Goal: Task Accomplishment & Management: Use online tool/utility

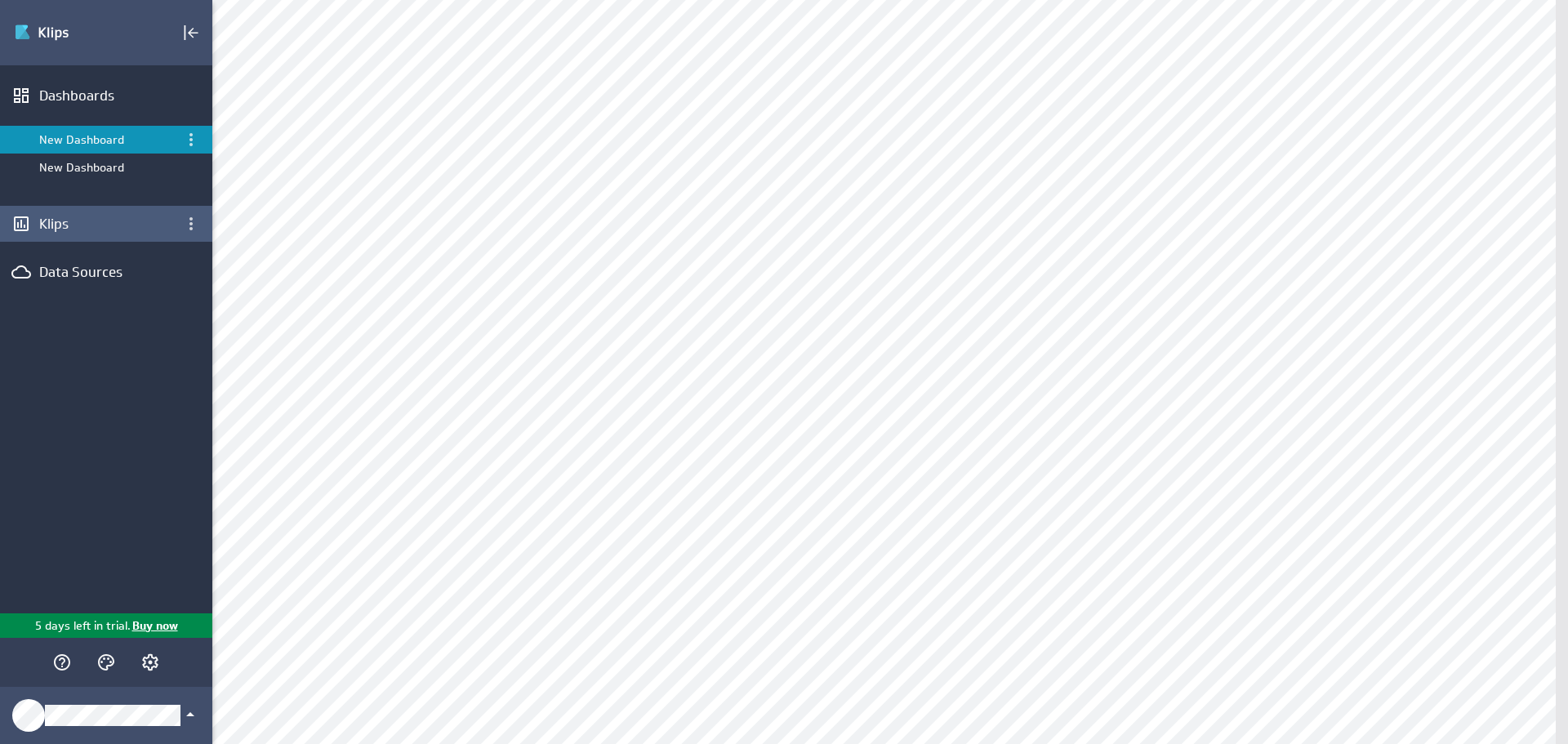
click at [54, 227] on div "Klips" at bounding box center [106, 223] width 134 height 18
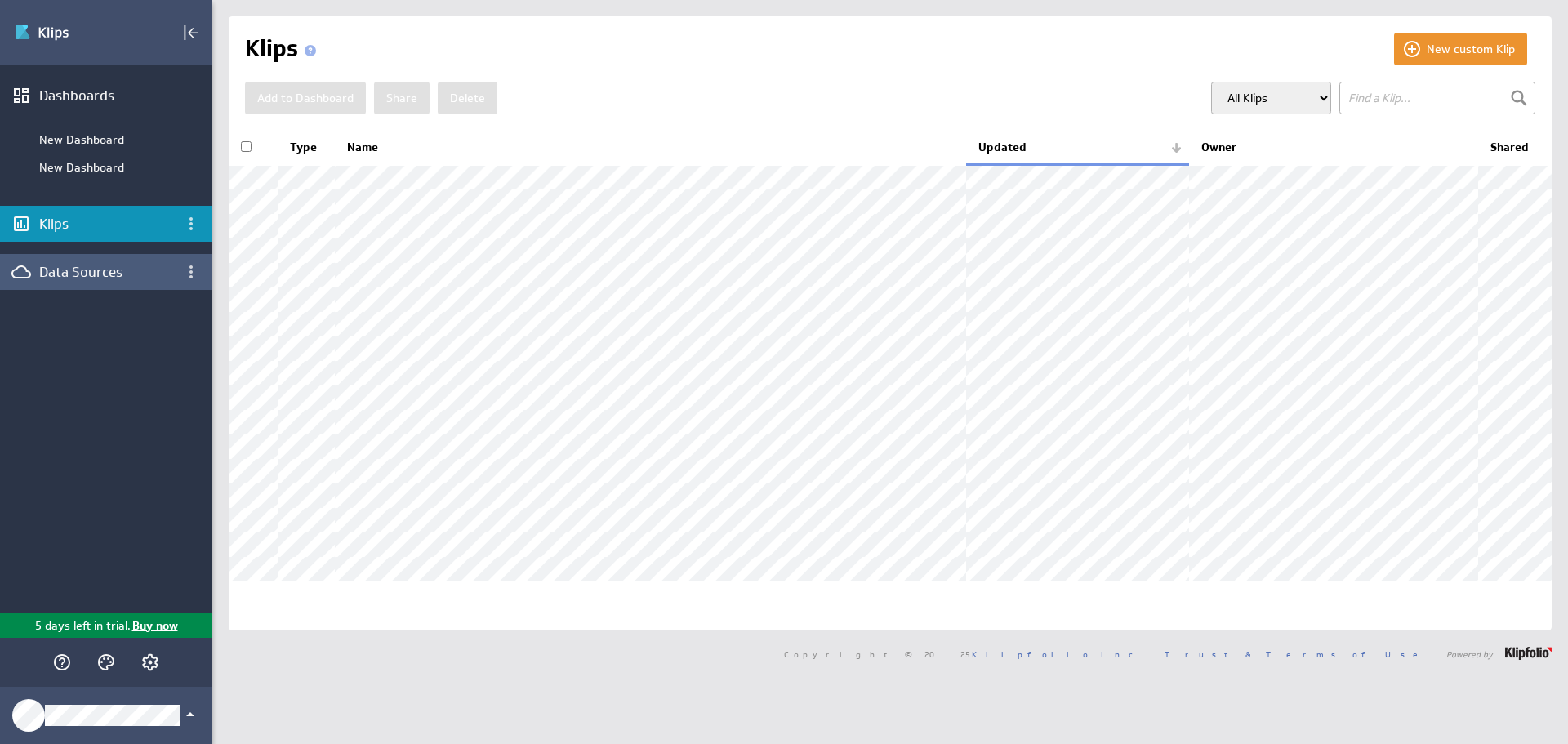
click at [101, 272] on div "Data Sources" at bounding box center [106, 271] width 134 height 18
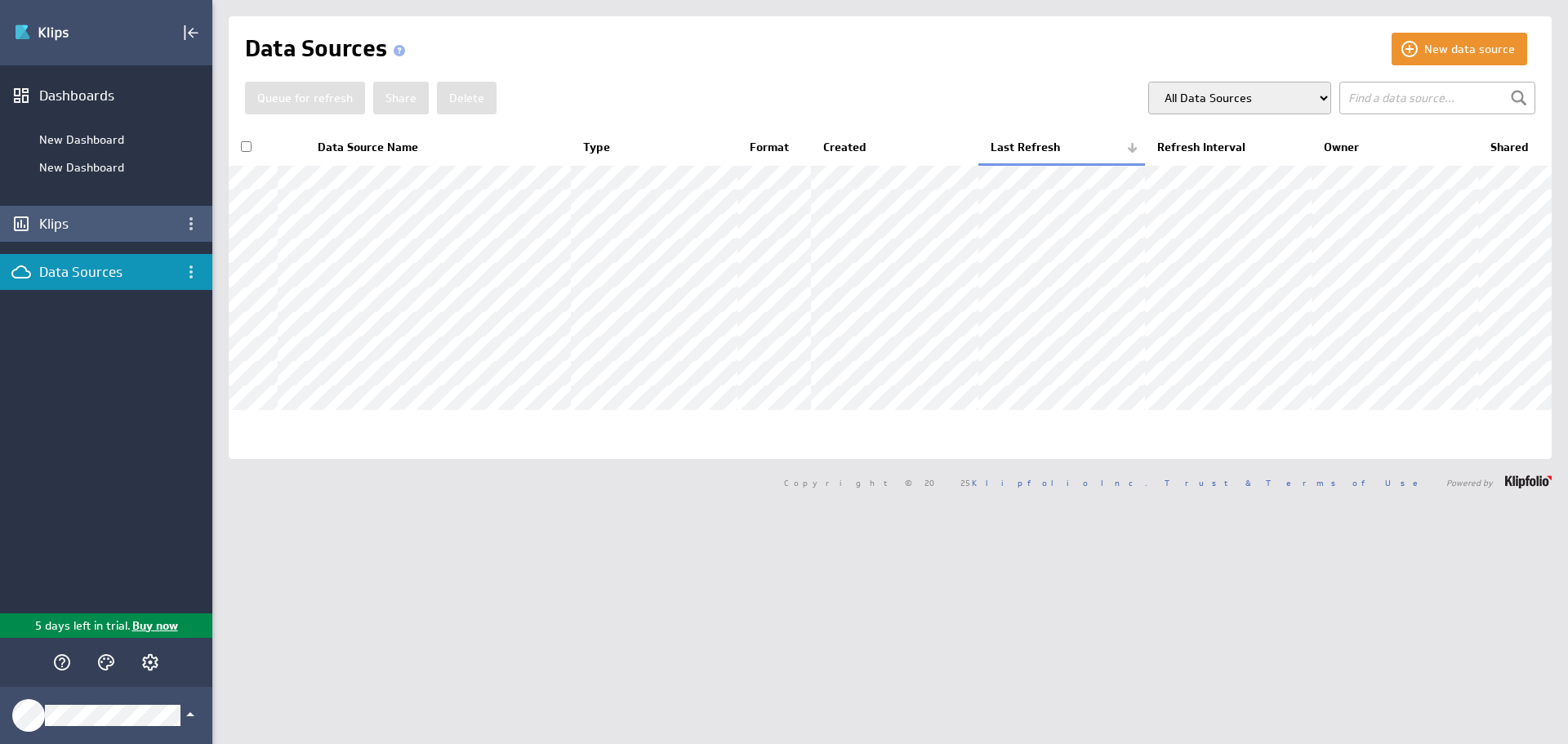
click at [45, 225] on div "Klips" at bounding box center [106, 223] width 134 height 18
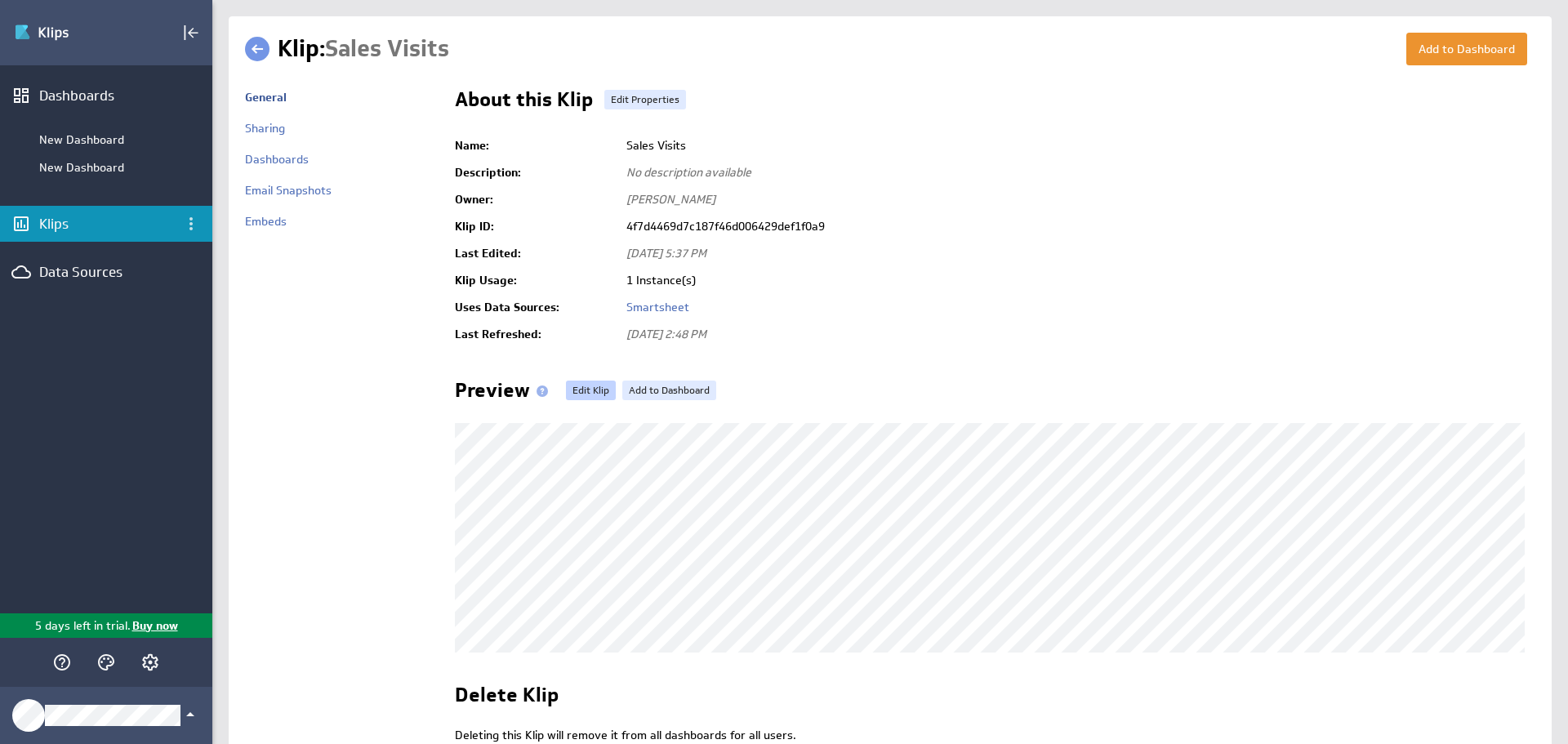
click at [584, 393] on link "Edit Klip" at bounding box center [590, 390] width 49 height 19
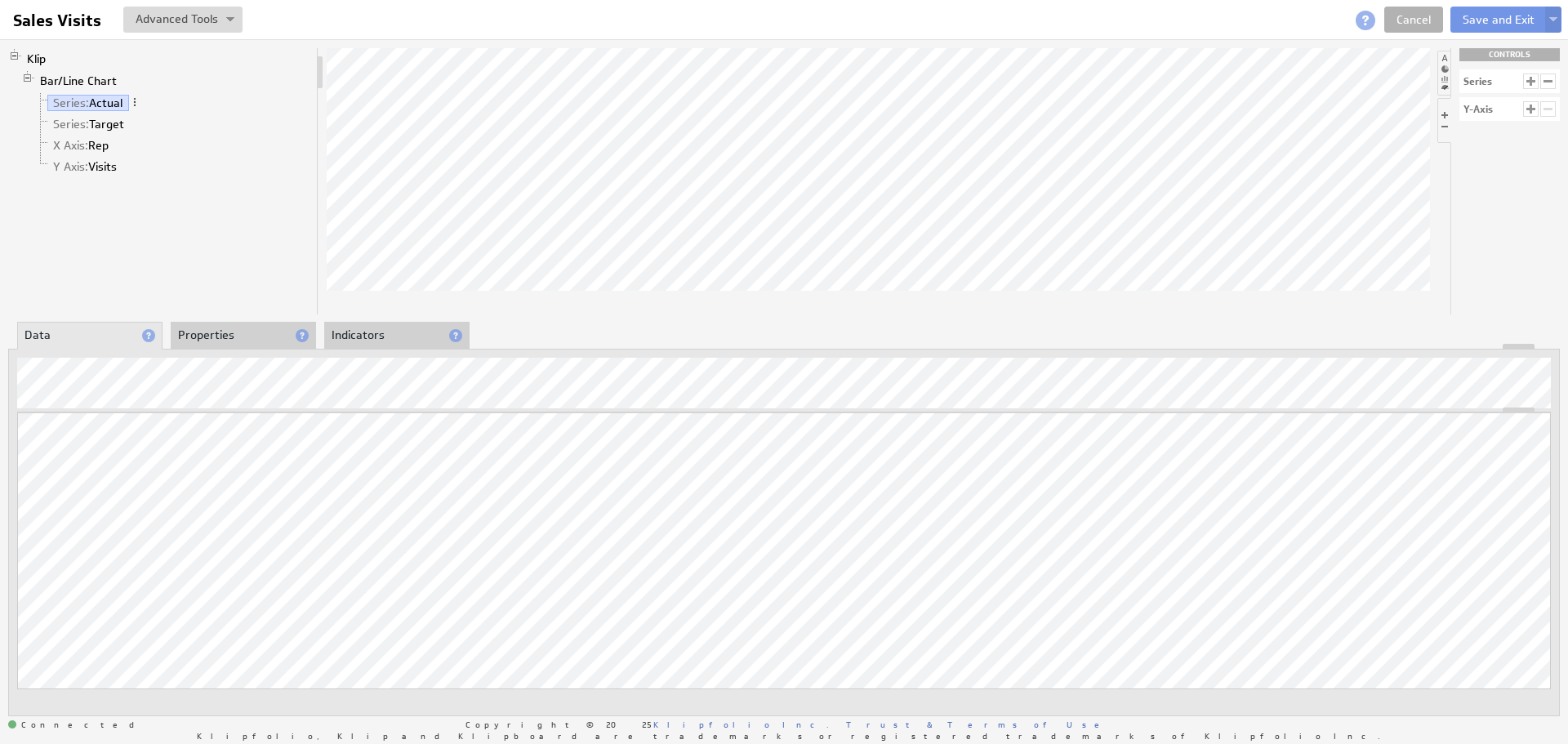
click at [225, 333] on li "Properties" at bounding box center [243, 335] width 145 height 28
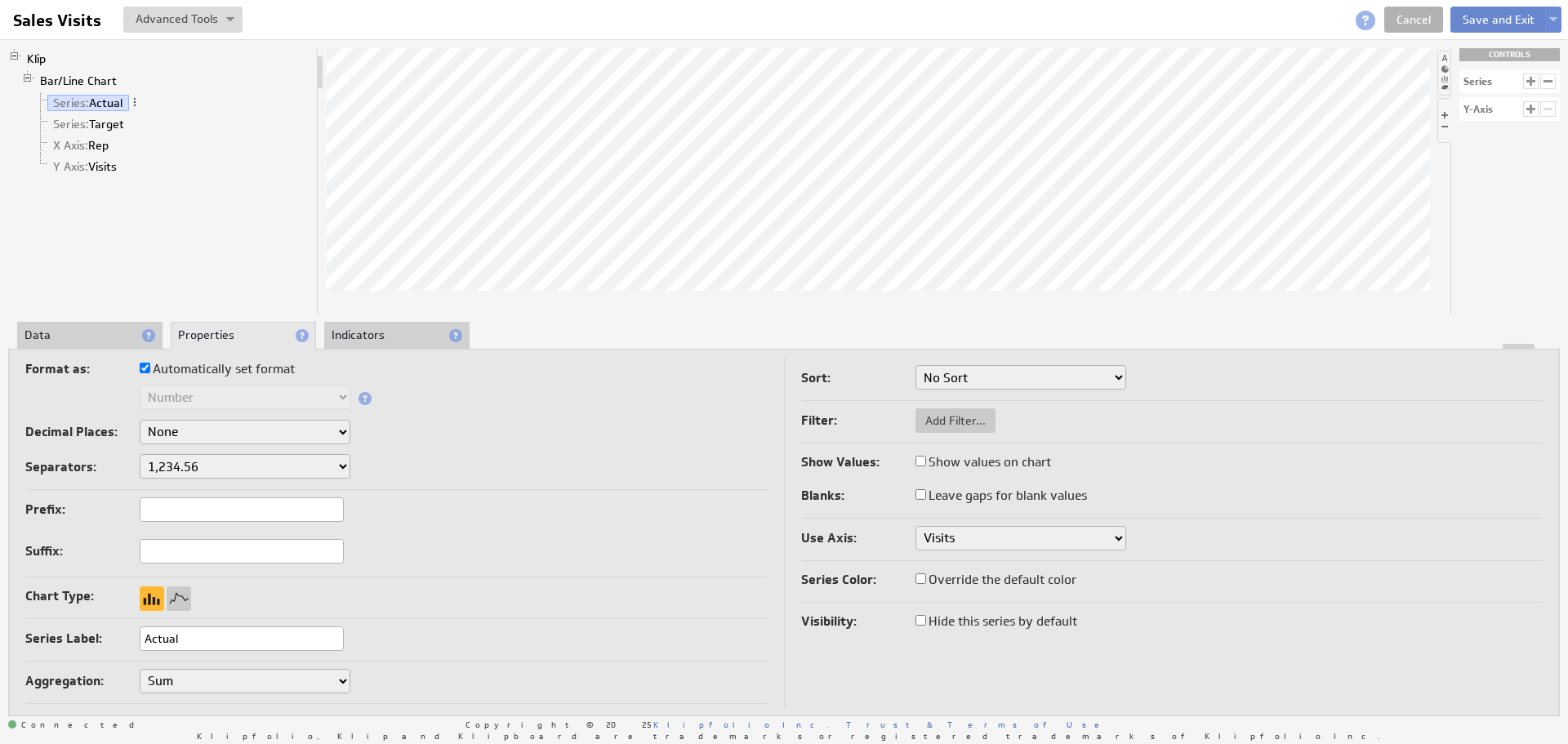
click at [1519, 18] on button "Save and Exit" at bounding box center [1498, 19] width 96 height 26
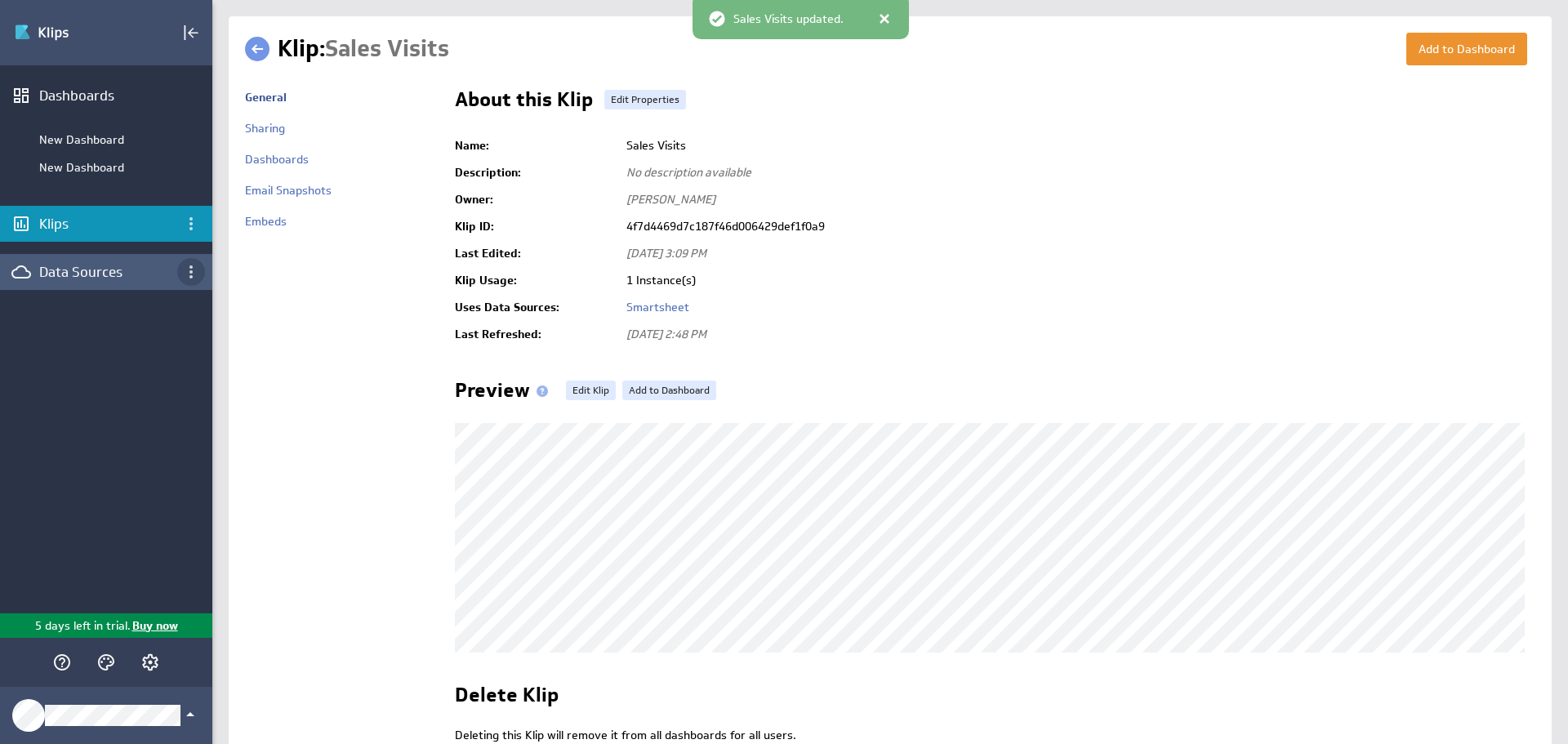
click at [186, 271] on icon "Data Sources menu" at bounding box center [190, 271] width 19 height 19
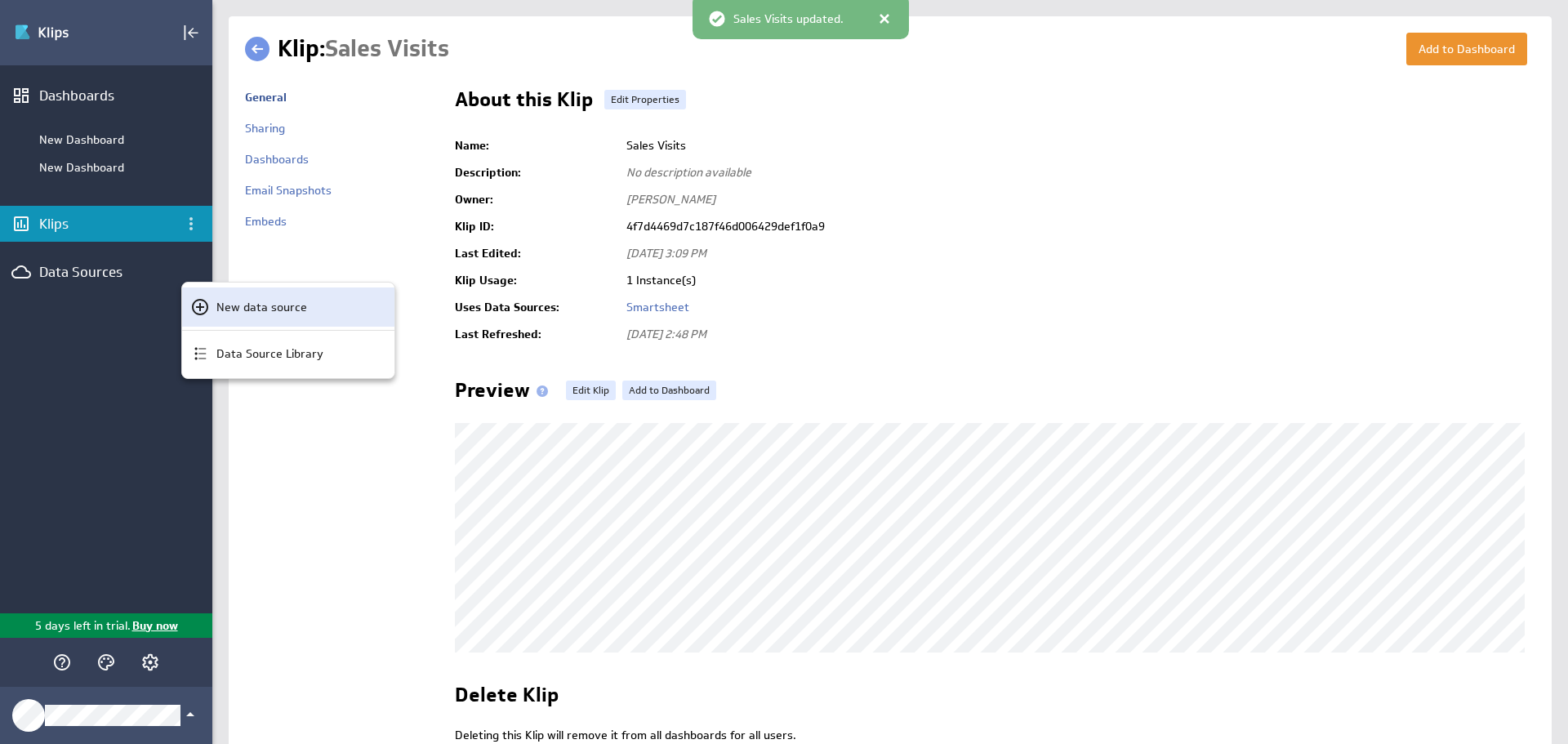
click at [225, 310] on p "New data source" at bounding box center [261, 307] width 91 height 17
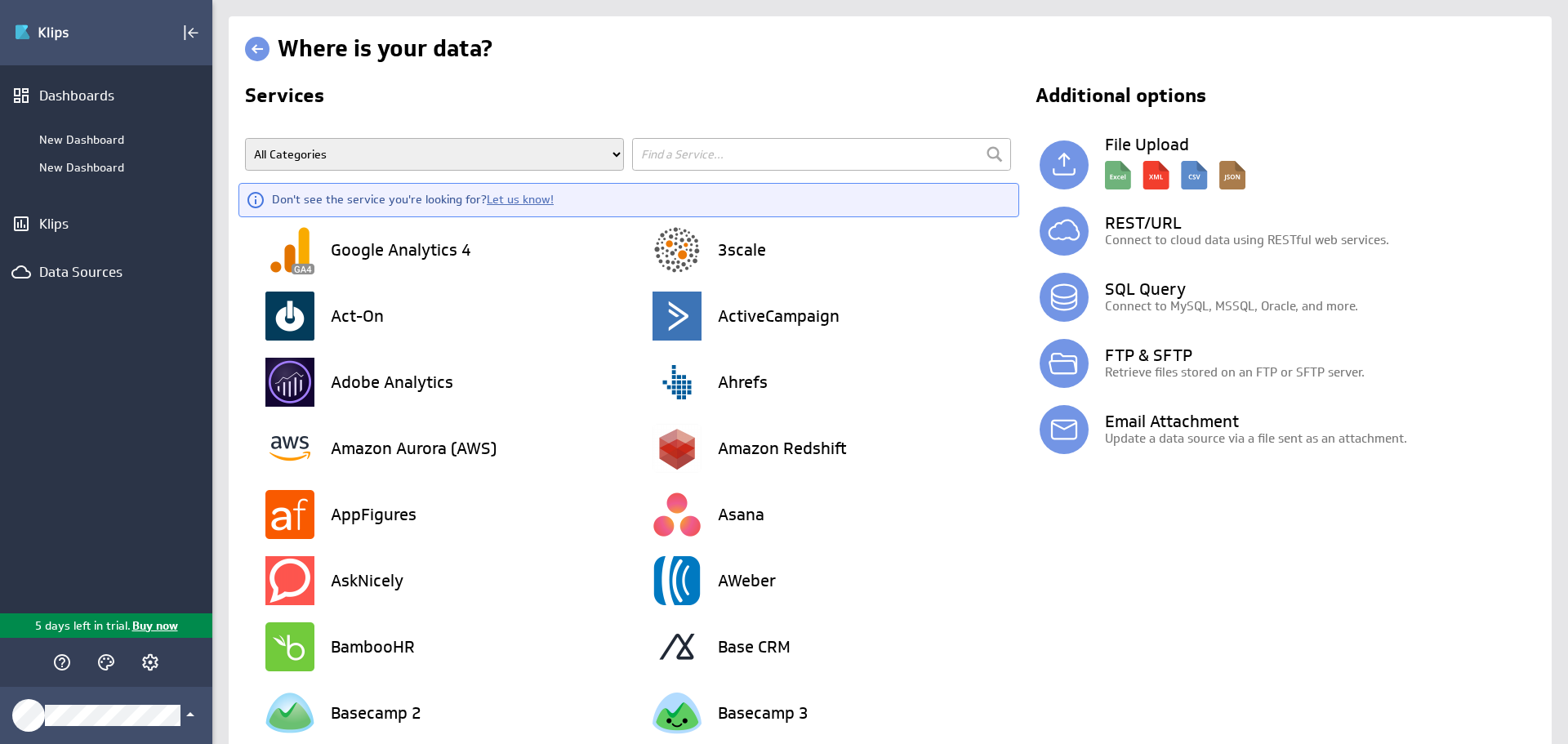
click at [762, 155] on input "text" at bounding box center [821, 154] width 379 height 33
type input "sha"
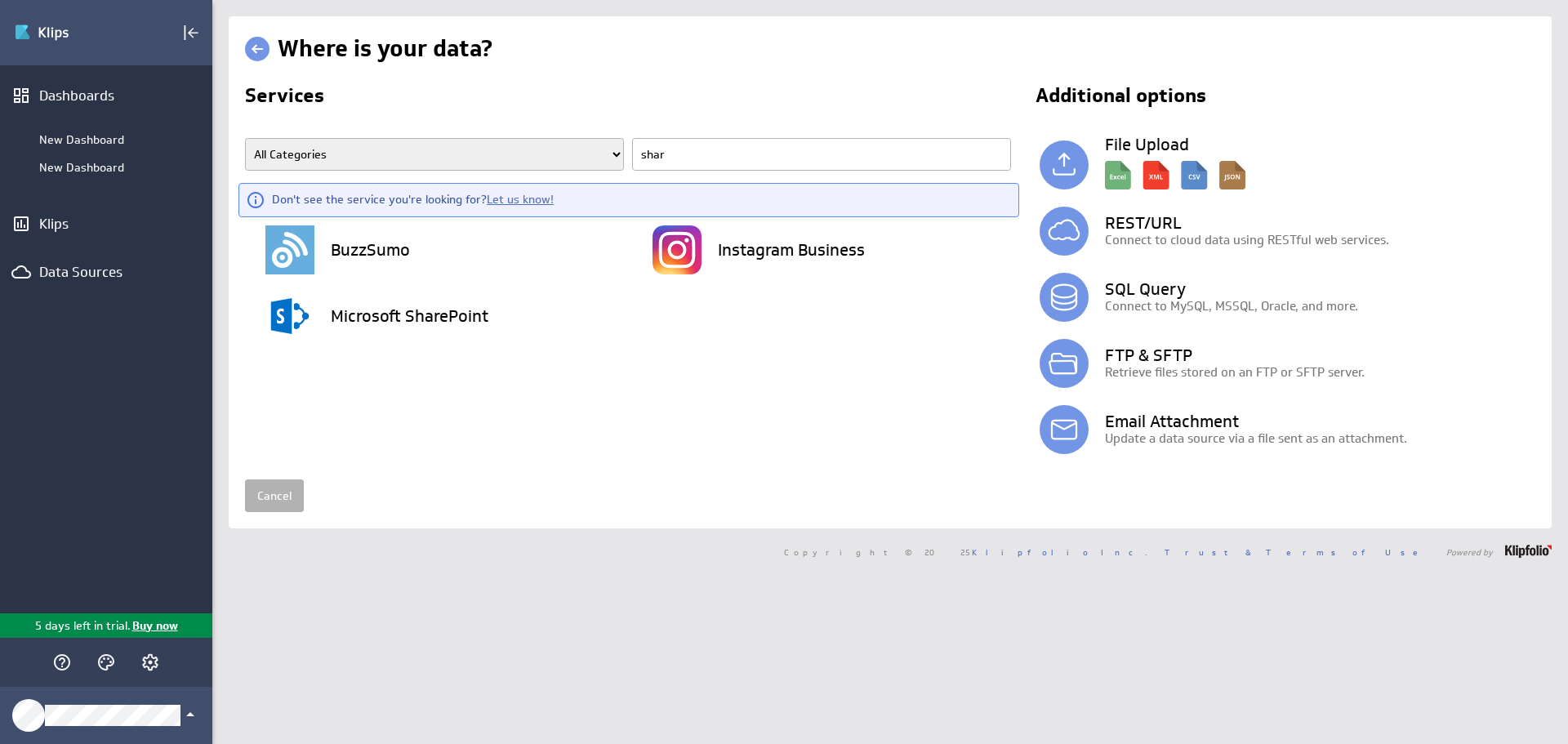
type input "share"
drag, startPoint x: 639, startPoint y: 156, endPoint x: 598, endPoint y: 150, distance: 41.4
click at [598, 150] on span "All Categories Advertising Cloud Storage Customer Support Data Store E-Mail Cam…" at bounding box center [632, 161] width 774 height 45
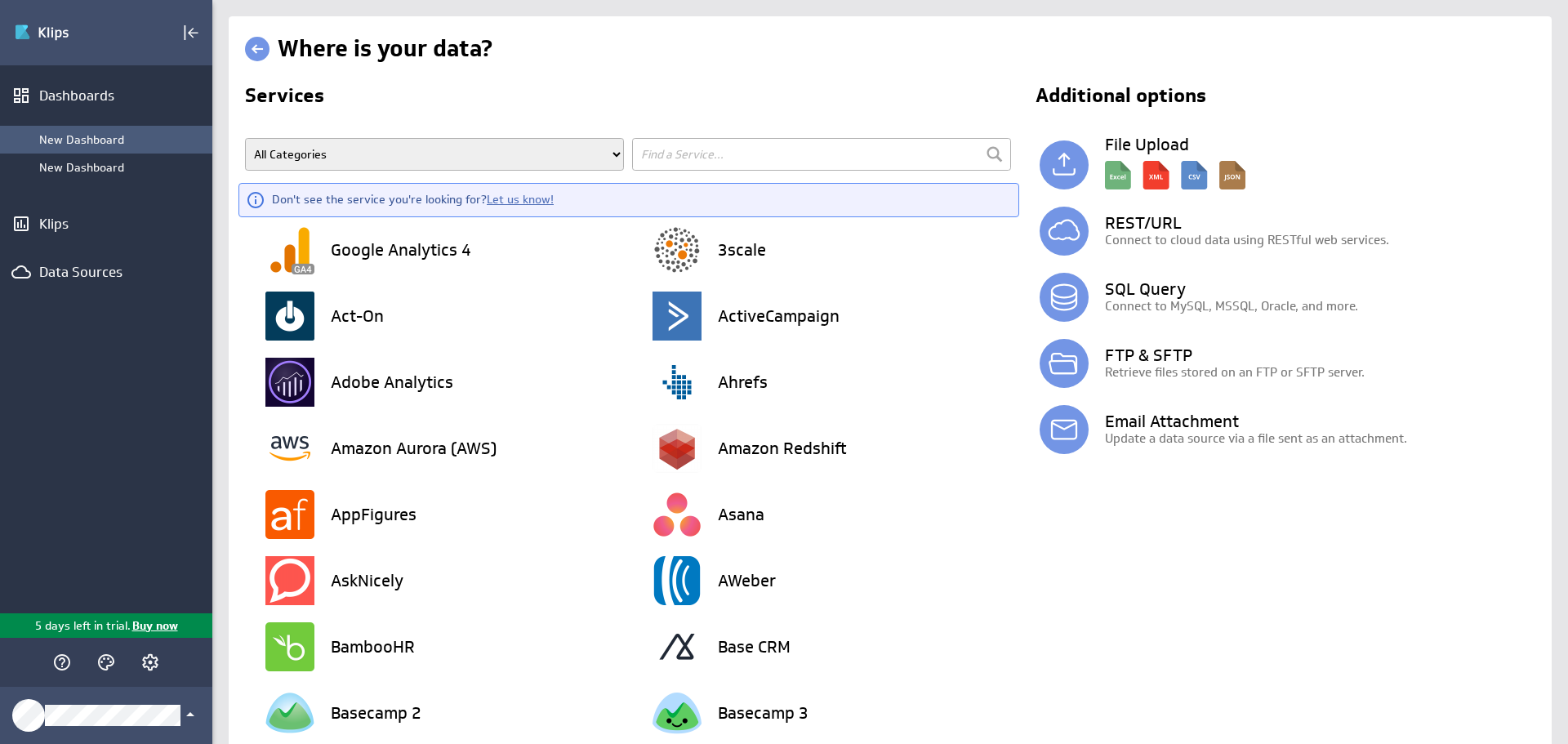
click at [112, 142] on div "New Dashboard" at bounding box center [122, 140] width 165 height 15
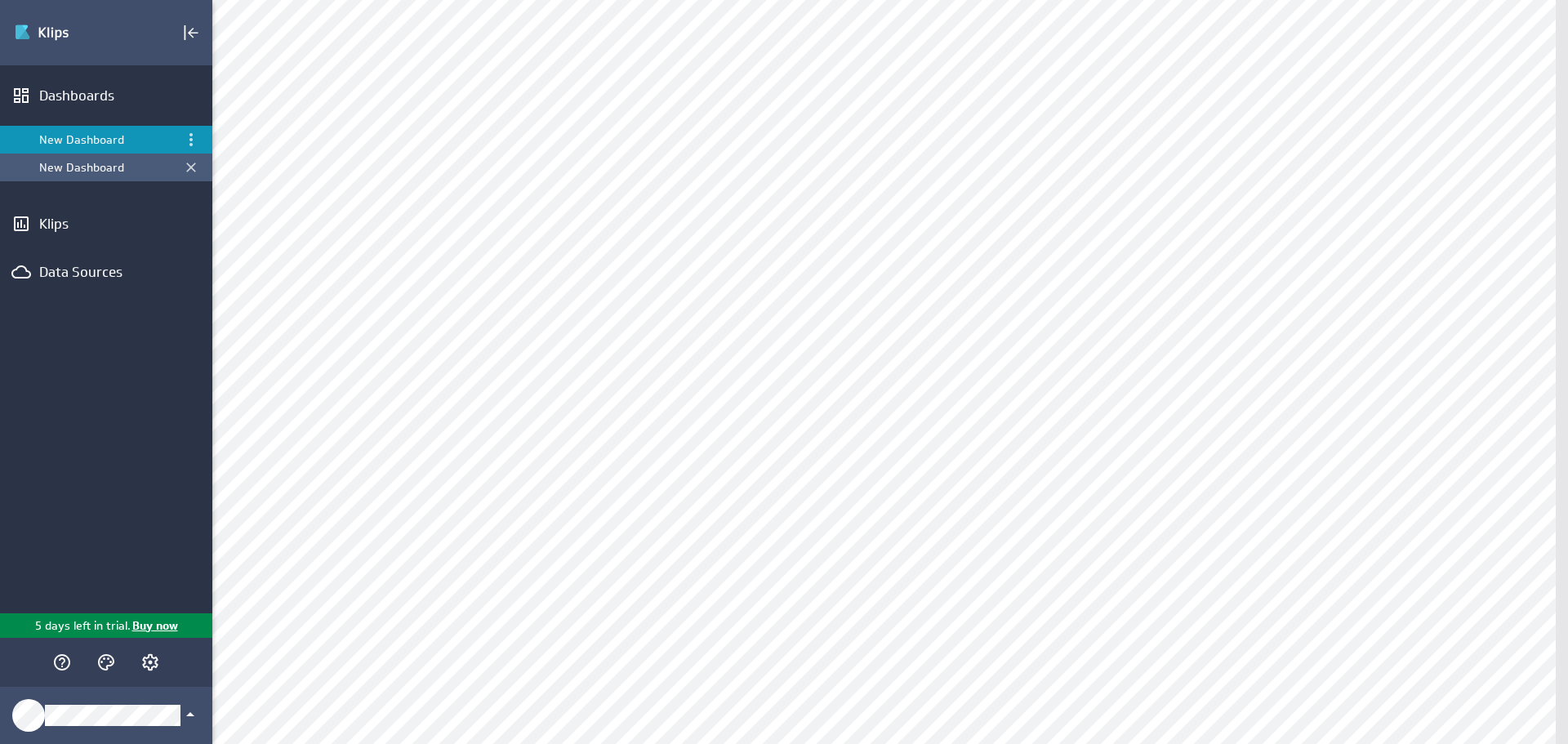
click at [122, 167] on div "New Dashboard" at bounding box center [107, 168] width 137 height 15
click at [188, 165] on icon "Menu" at bounding box center [190, 167] width 19 height 19
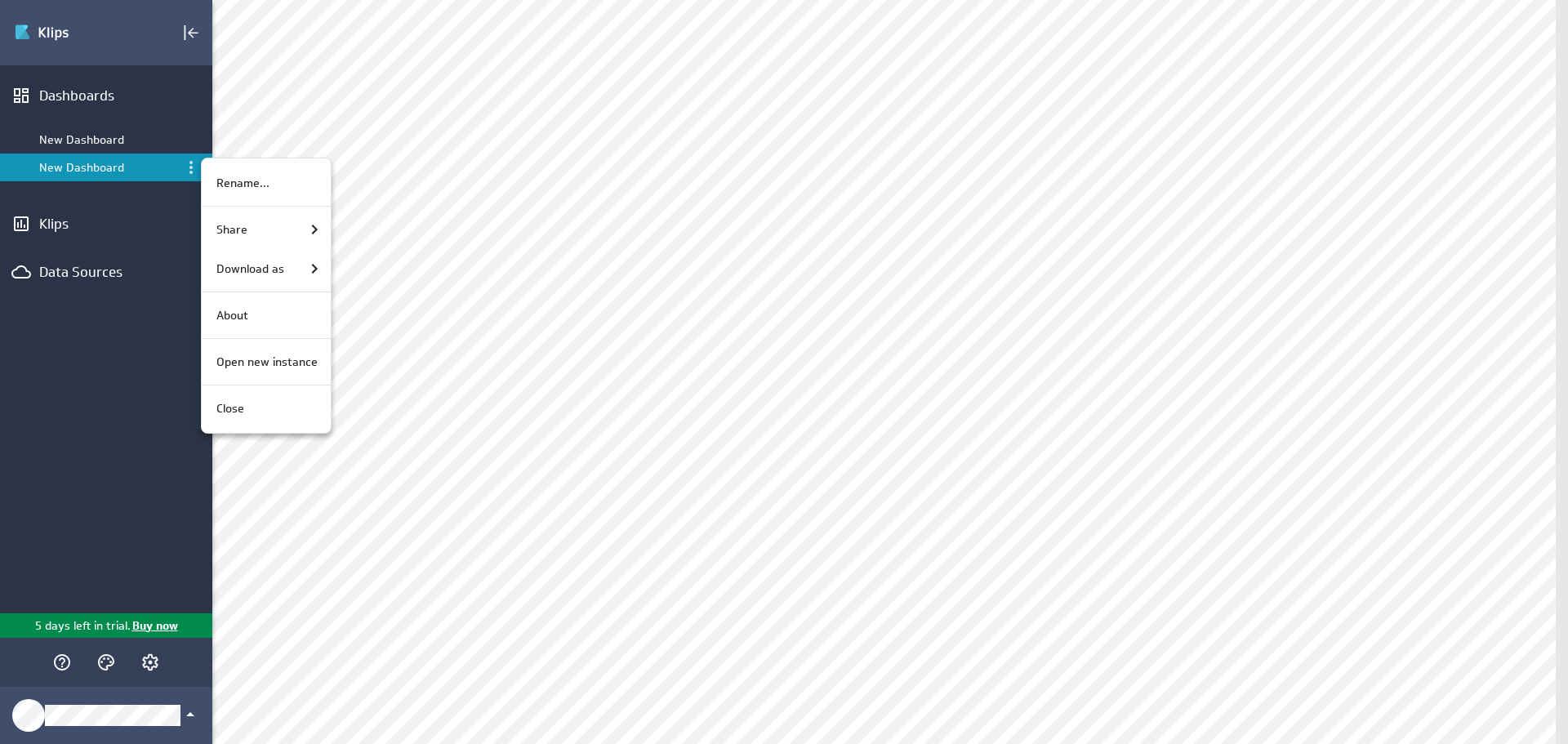
click at [47, 225] on div at bounding box center [784, 372] width 1568 height 744
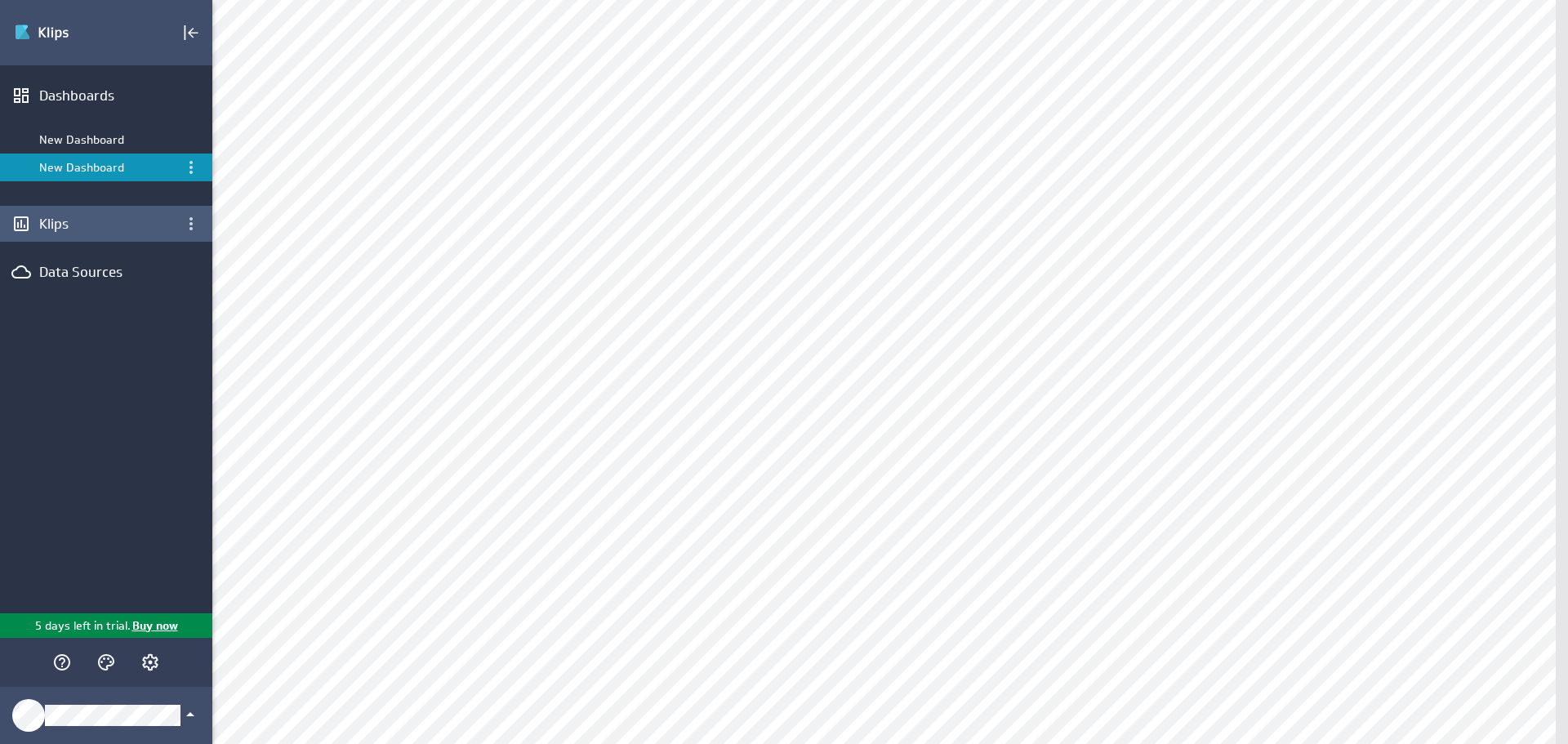
click at [59, 222] on div "Klips" at bounding box center [106, 223] width 134 height 18
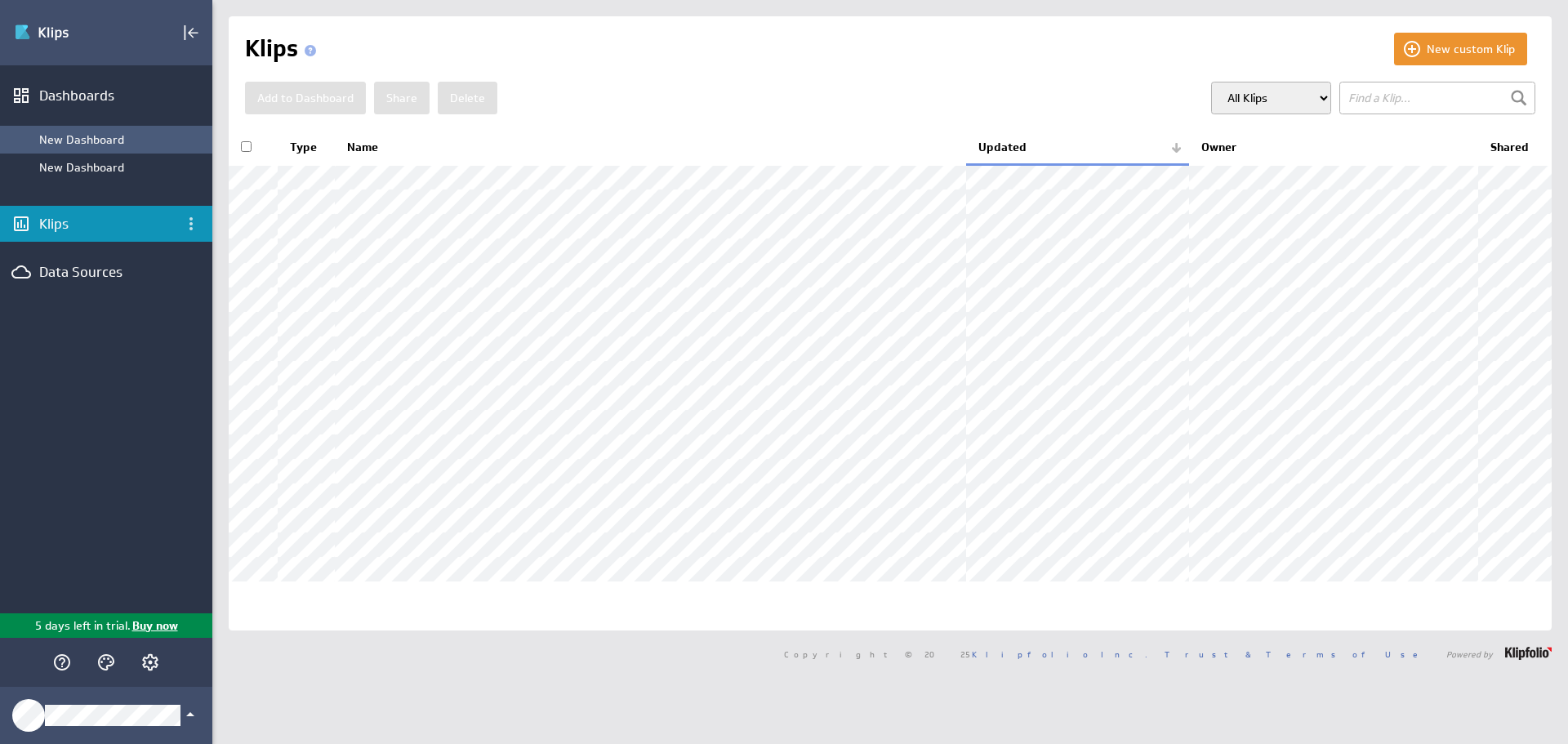
click at [82, 140] on div "New Dashboard" at bounding box center [122, 140] width 165 height 15
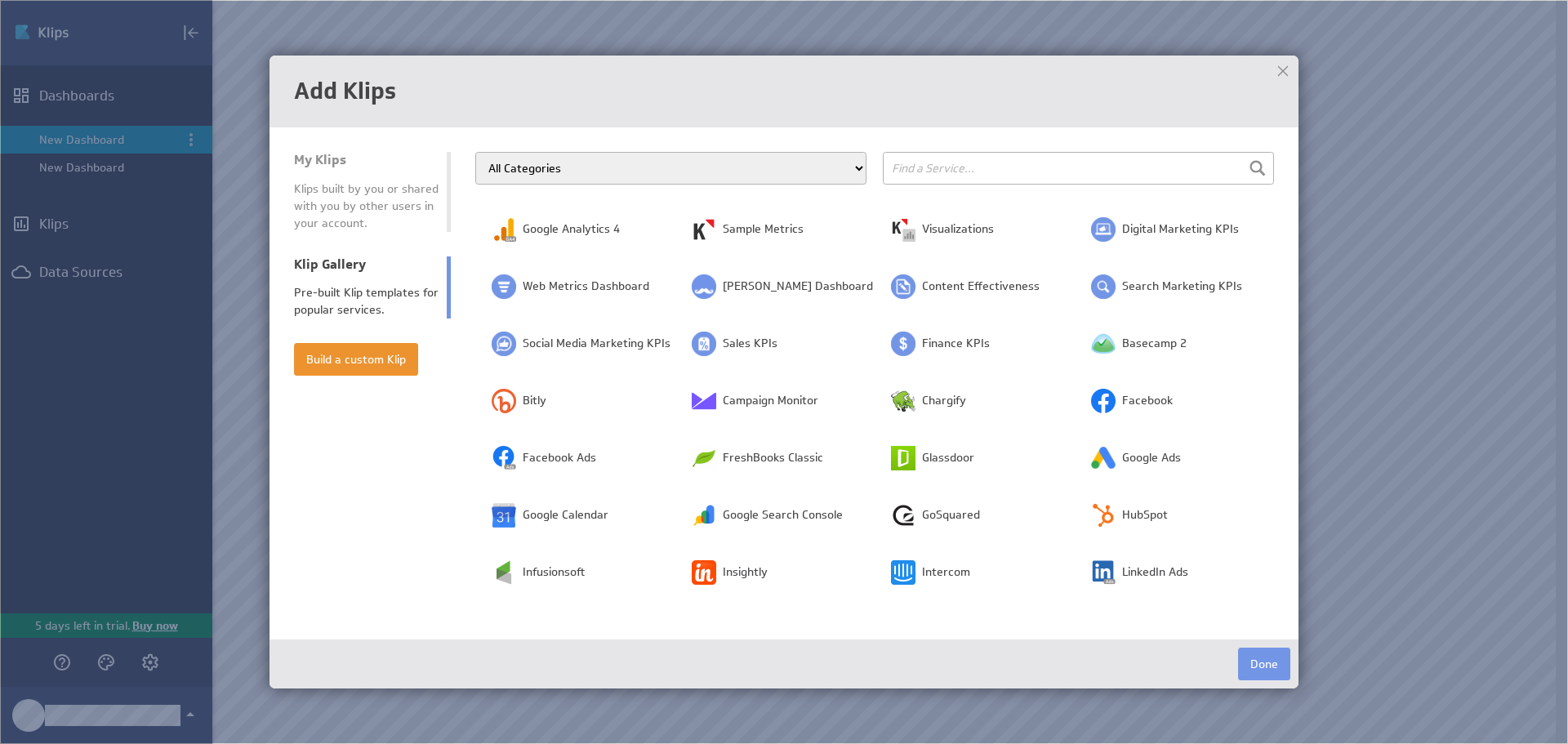
click at [1284, 67] on div at bounding box center [1282, 70] width 24 height 24
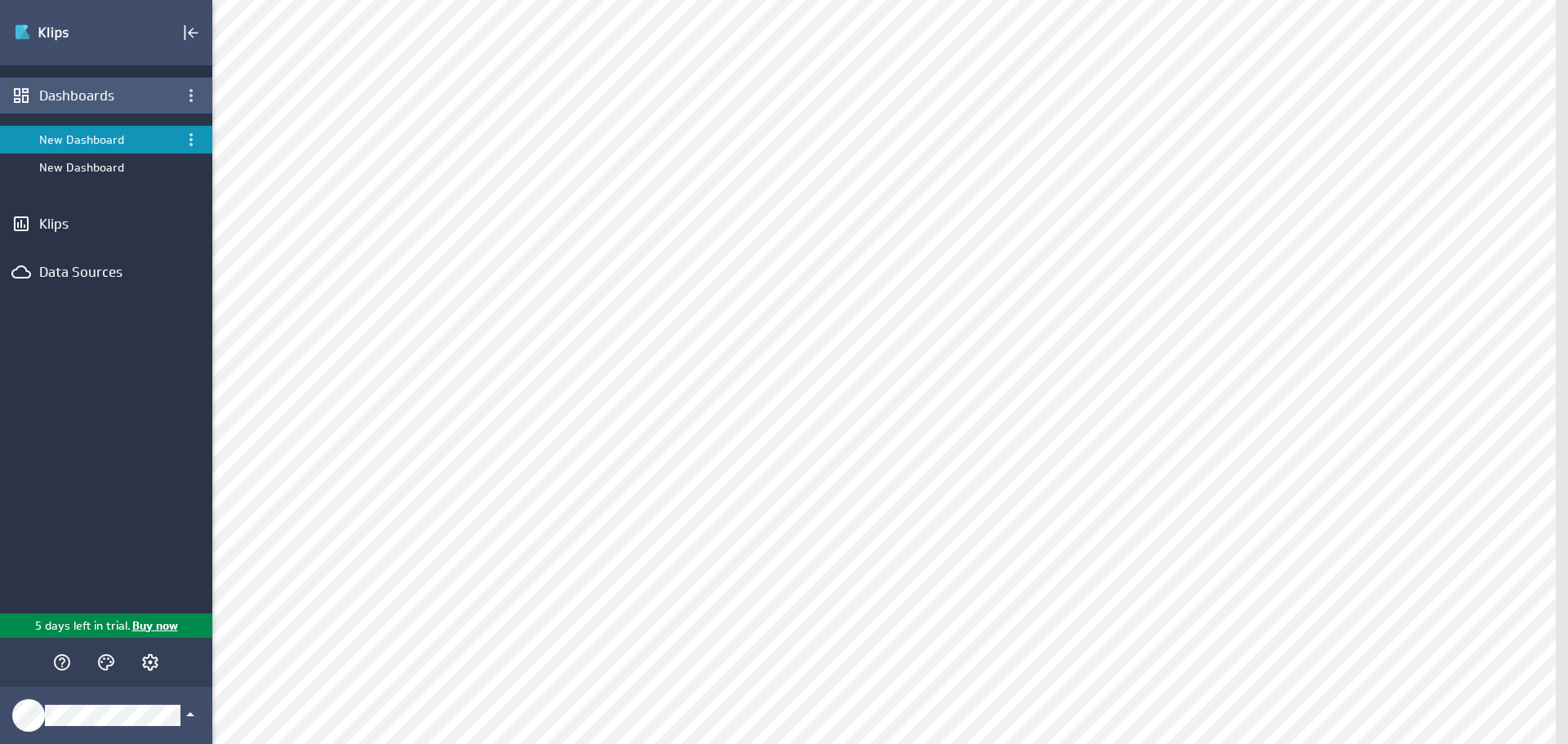
click at [106, 94] on div "Dashboards" at bounding box center [106, 95] width 134 height 18
click at [193, 94] on icon "Dashboard menu" at bounding box center [190, 95] width 19 height 19
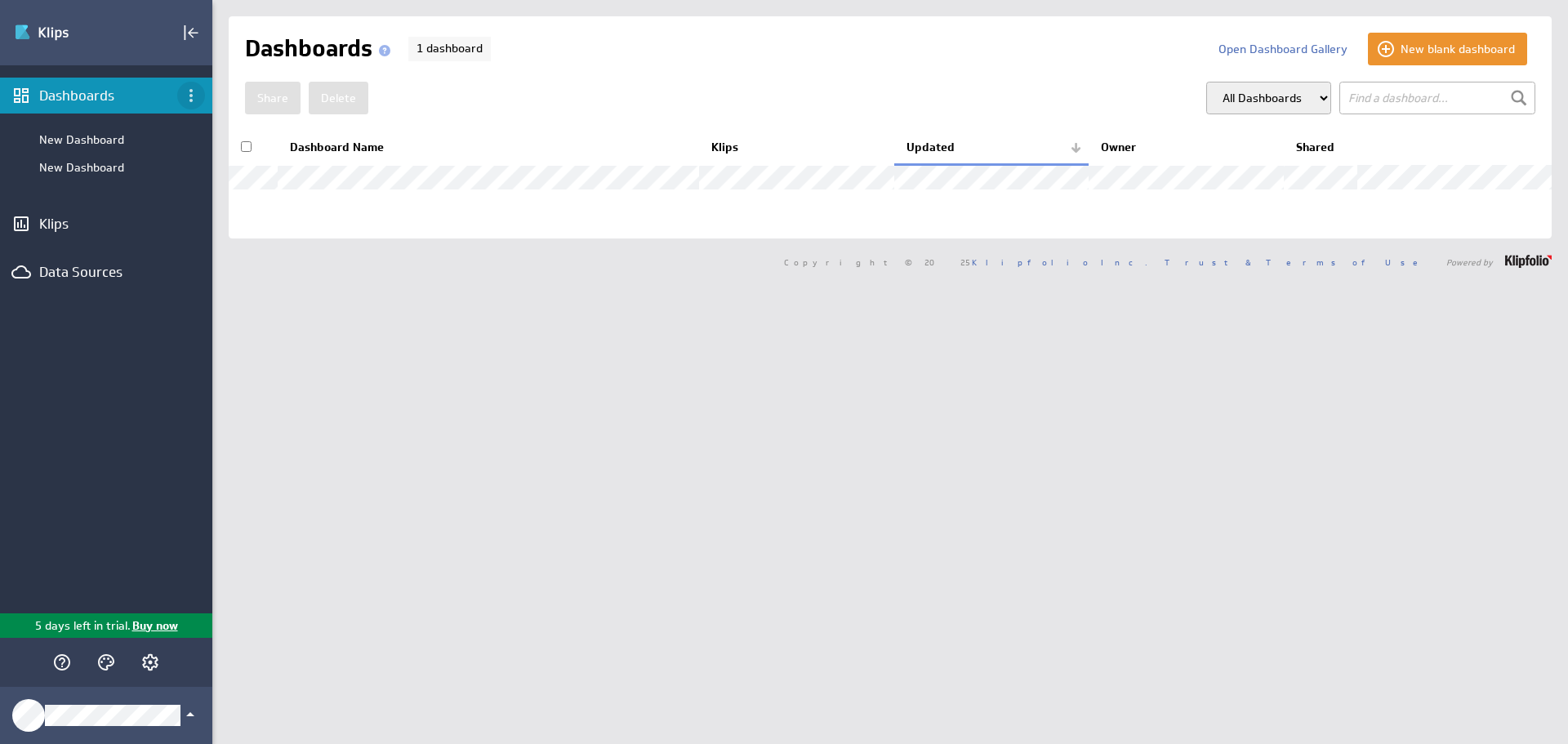
click at [190, 94] on icon "Dashboard menu" at bounding box center [190, 95] width 19 height 19
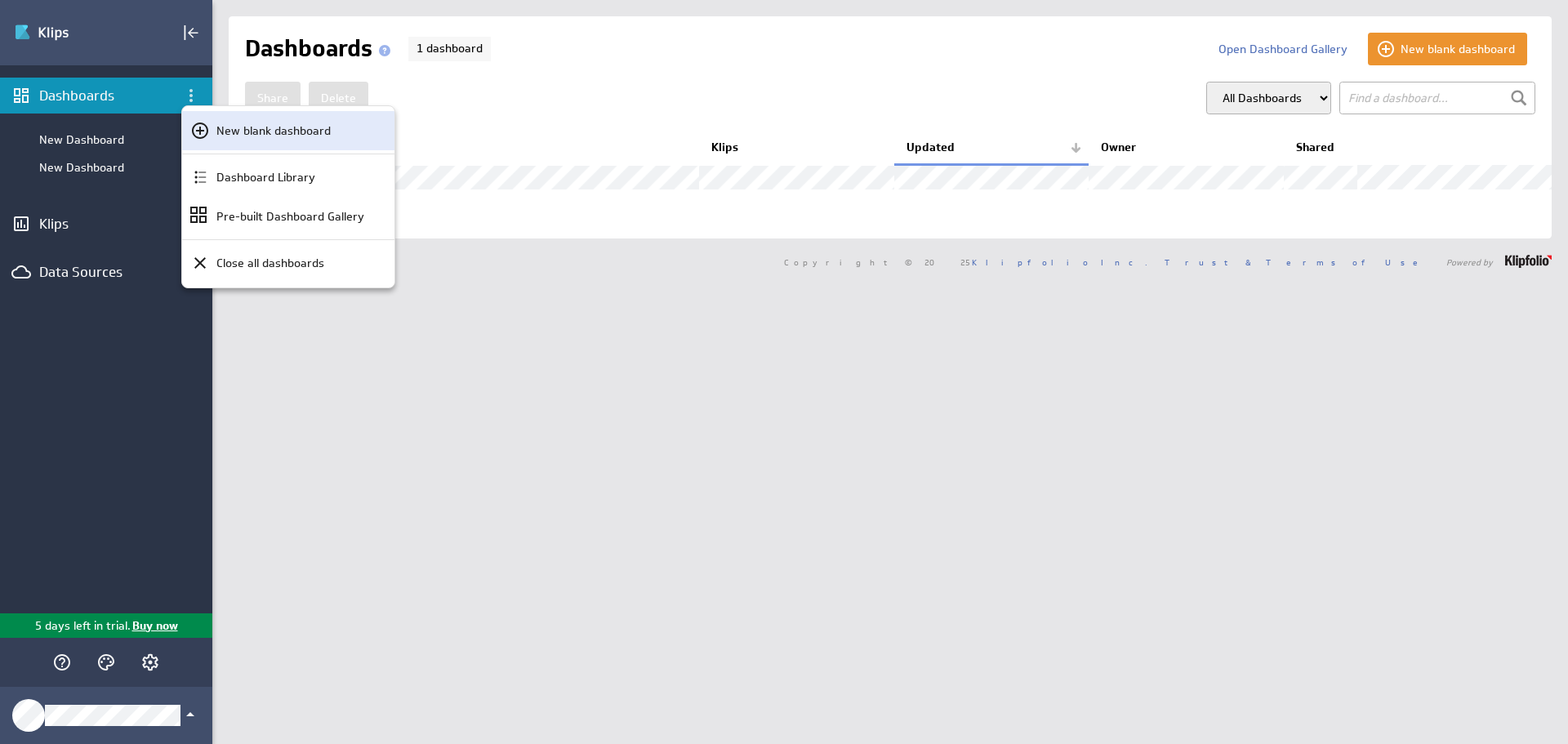
click at [237, 131] on p "New blank dashboard" at bounding box center [273, 131] width 114 height 17
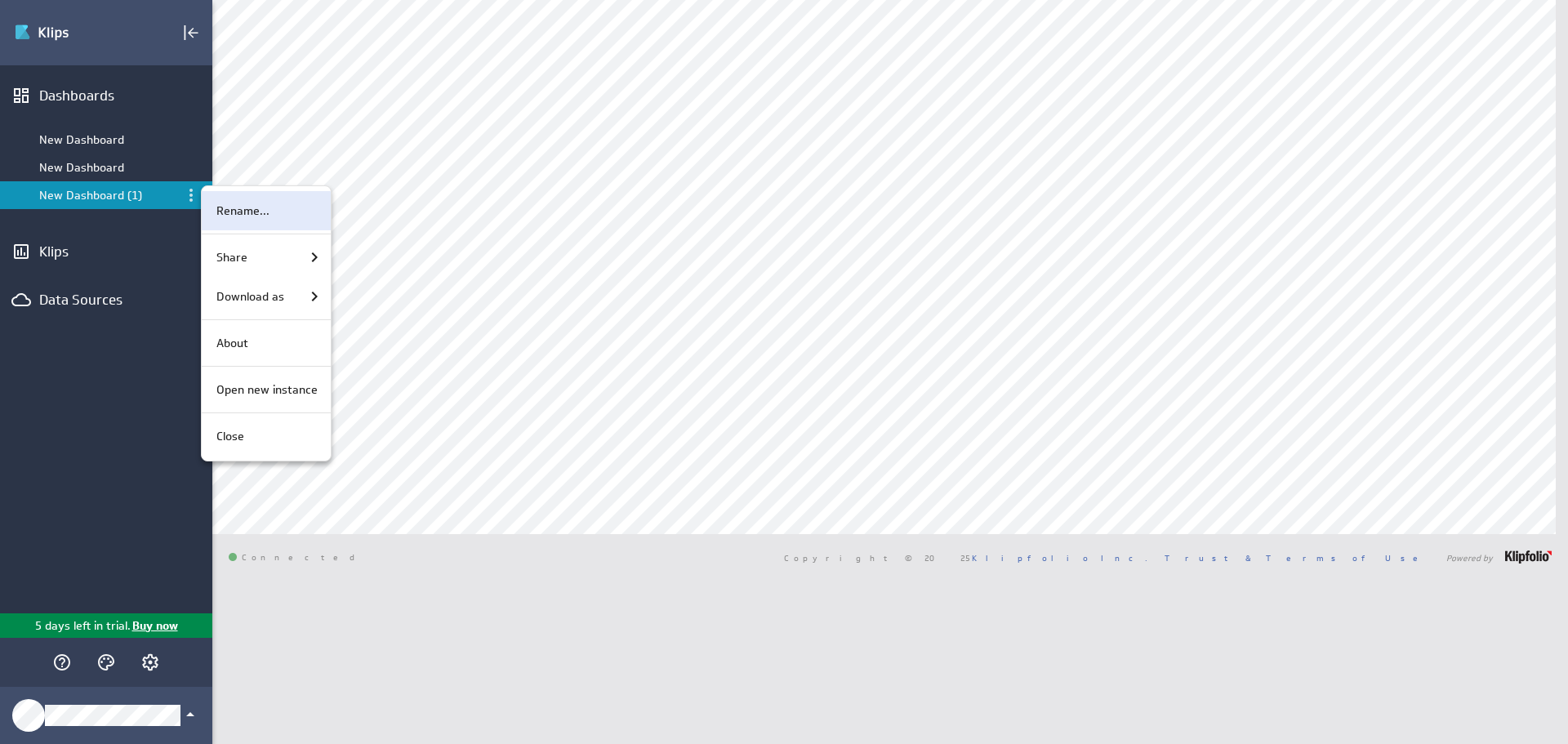
click at [241, 216] on p "Rename..." at bounding box center [242, 211] width 53 height 17
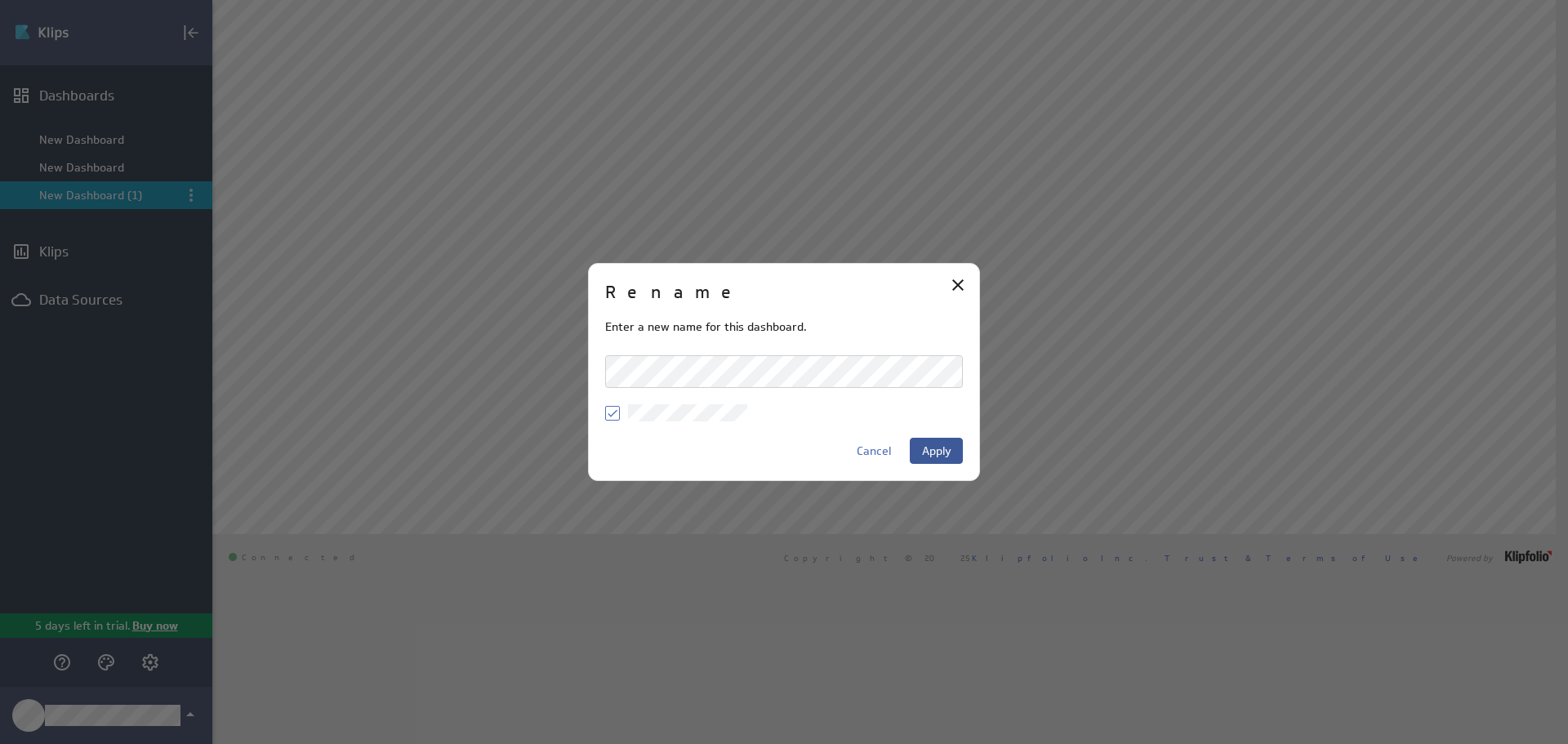
click at [934, 450] on span "Apply" at bounding box center [936, 451] width 29 height 15
